Goal: Find specific page/section: Find specific page/section

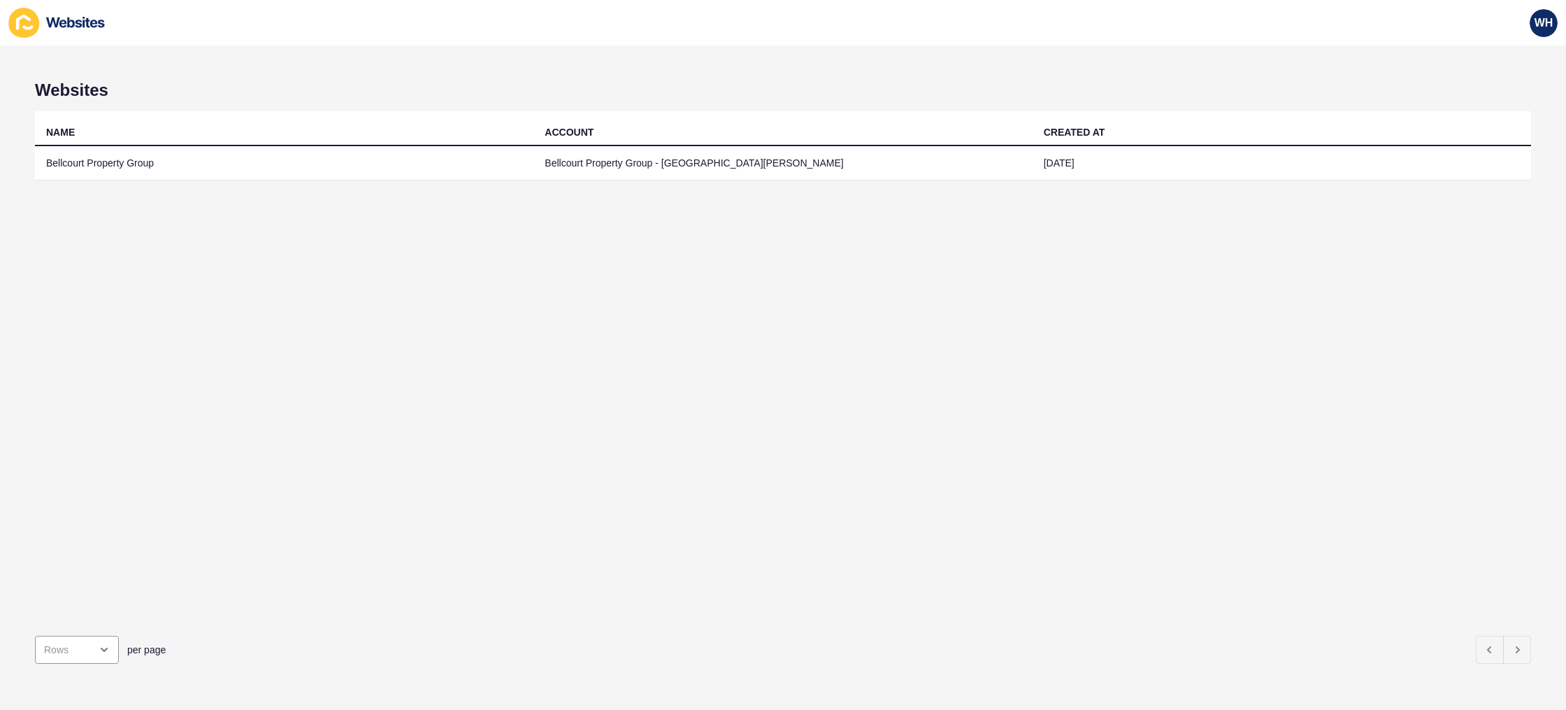
click at [668, 162] on td "Bellcourt Property Group - [GEOGRAPHIC_DATA][PERSON_NAME]" at bounding box center [782, 163] width 499 height 34
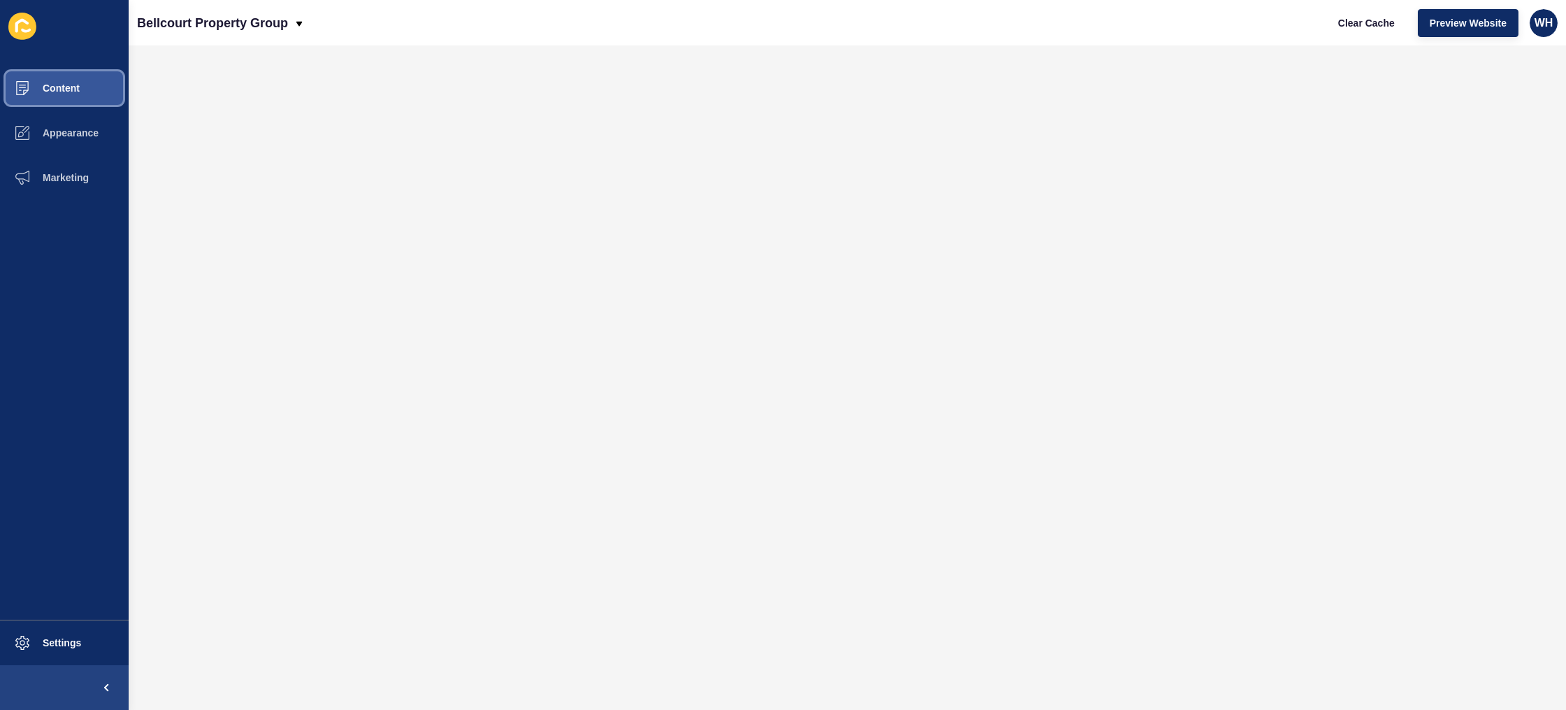
click at [54, 92] on span "Content" at bounding box center [39, 88] width 82 height 11
click at [71, 85] on span "Content" at bounding box center [39, 88] width 82 height 11
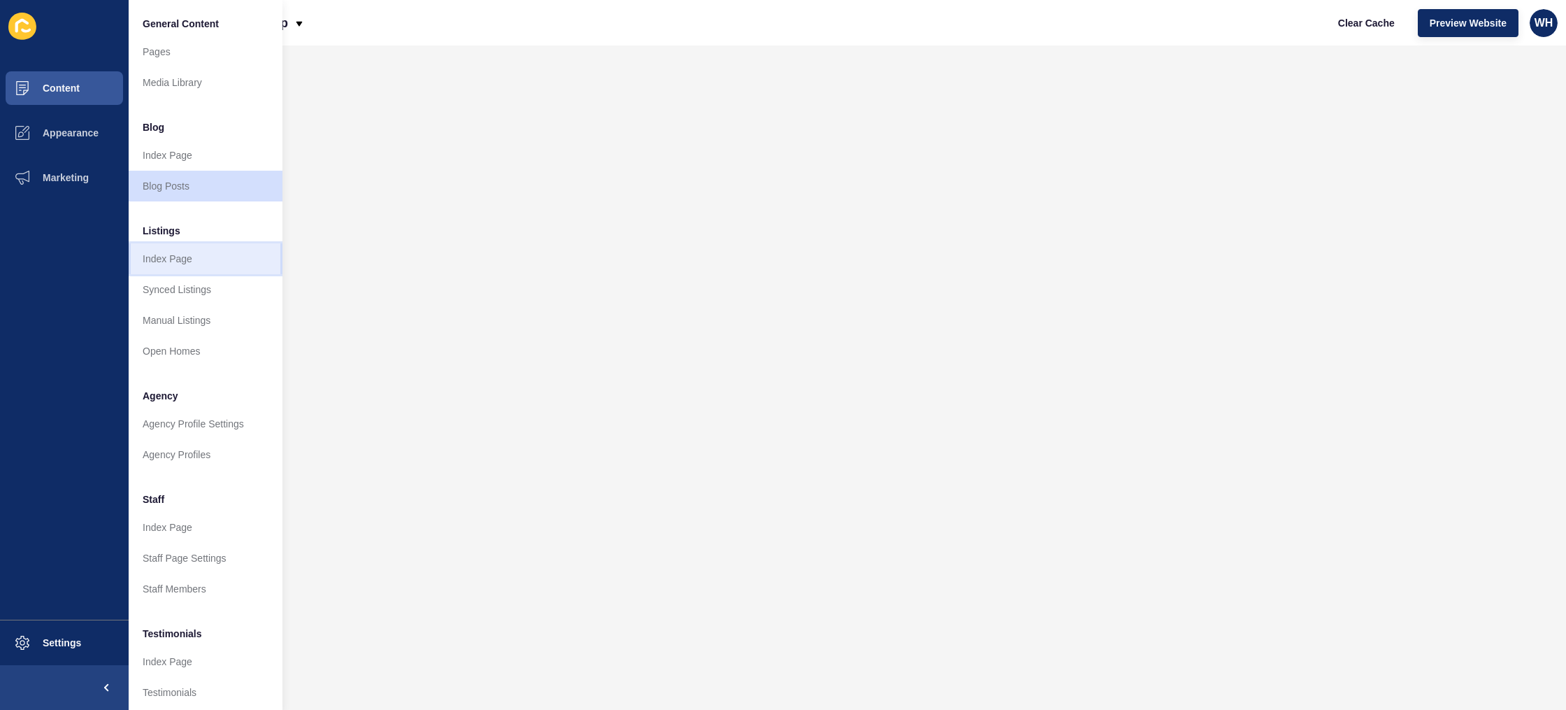
click at [181, 258] on link "Index Page" at bounding box center [206, 258] width 154 height 31
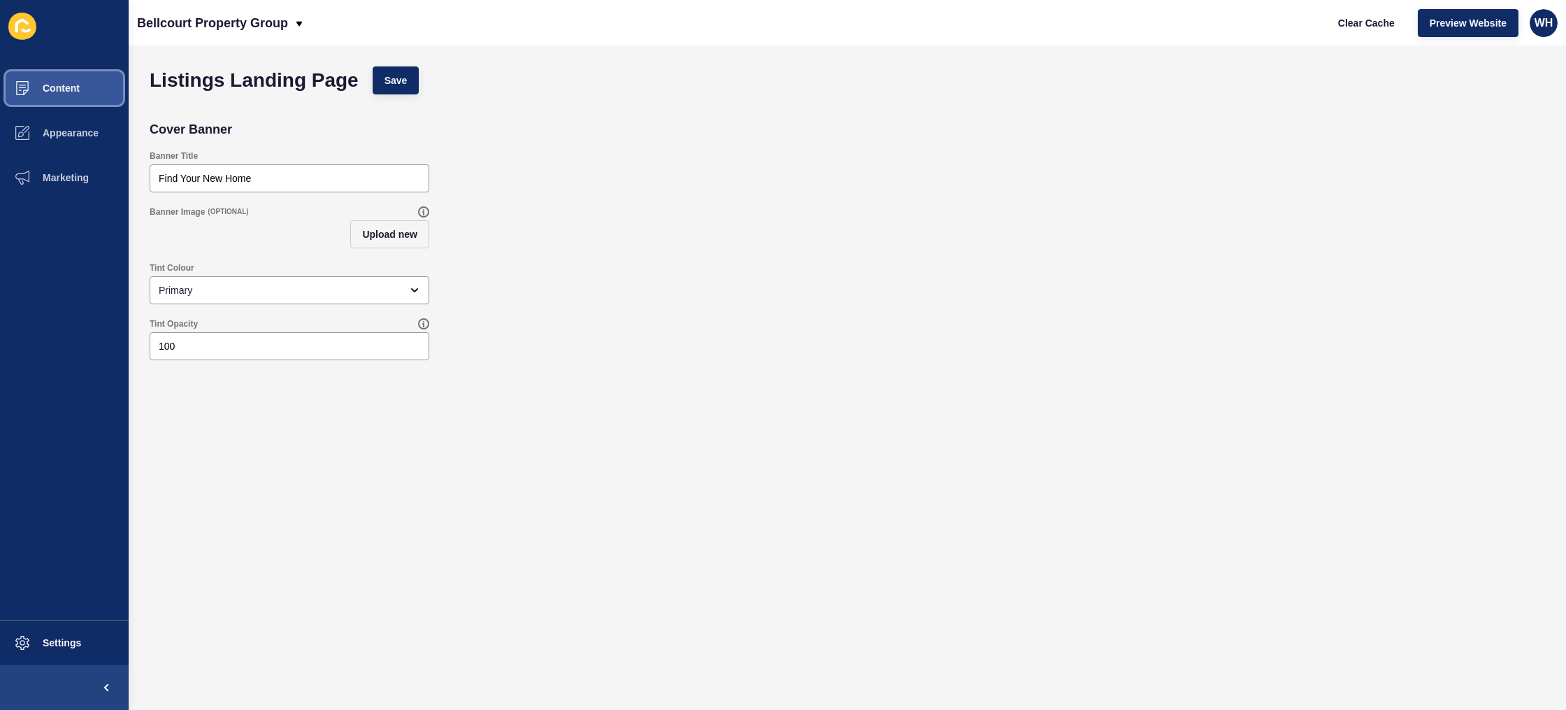
click at [55, 84] on span "Content" at bounding box center [39, 88] width 82 height 11
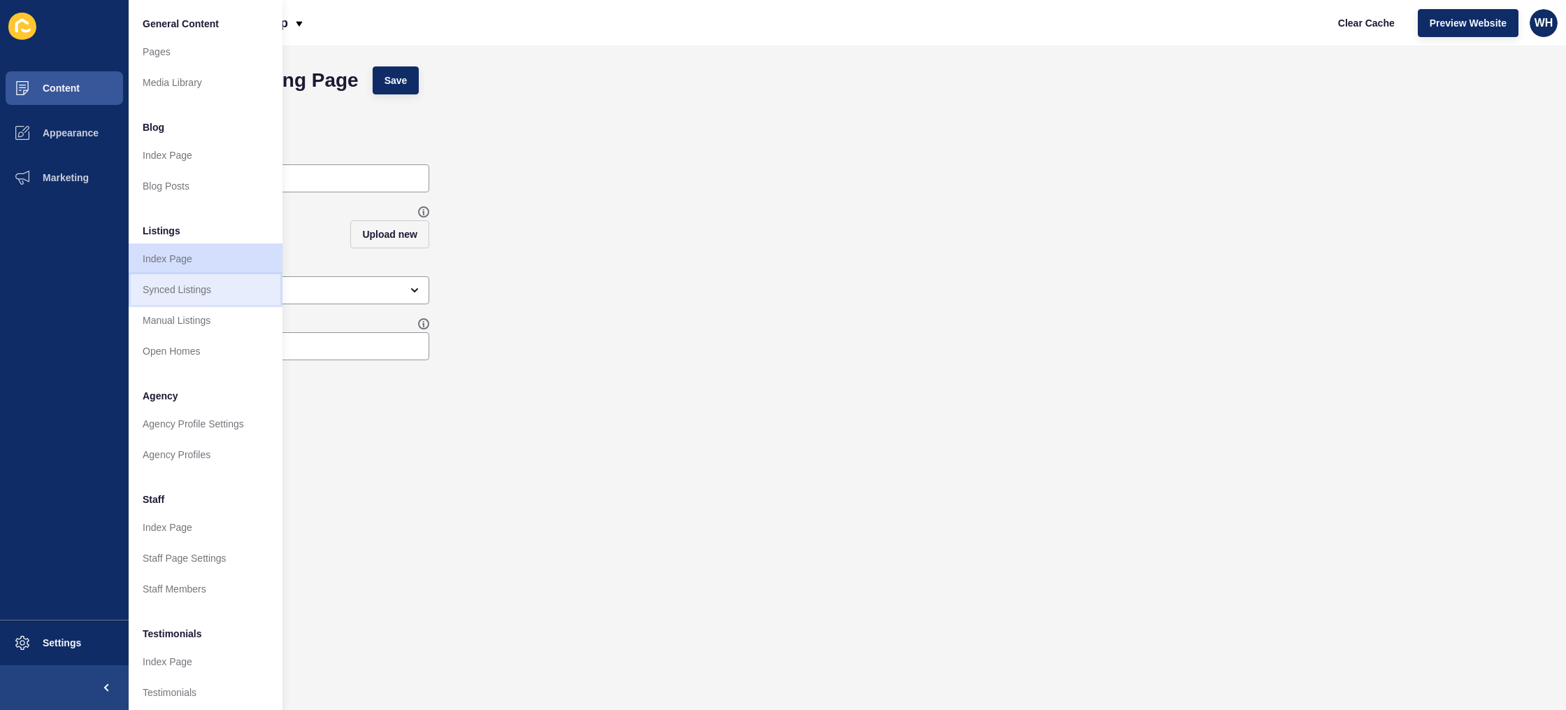
click at [148, 286] on link "Synced Listings" at bounding box center [206, 289] width 154 height 31
